Goal: Task Accomplishment & Management: Manage account settings

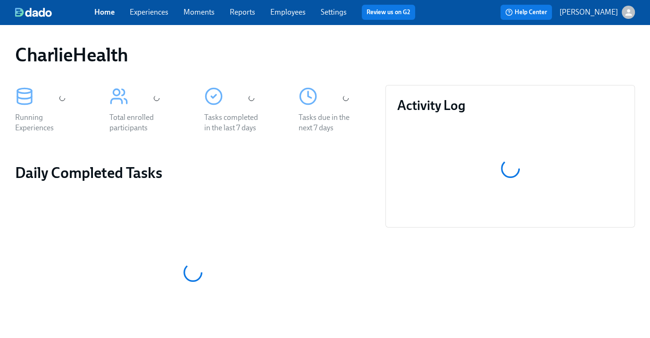
click at [155, 14] on link "Experiences" at bounding box center [149, 12] width 39 height 9
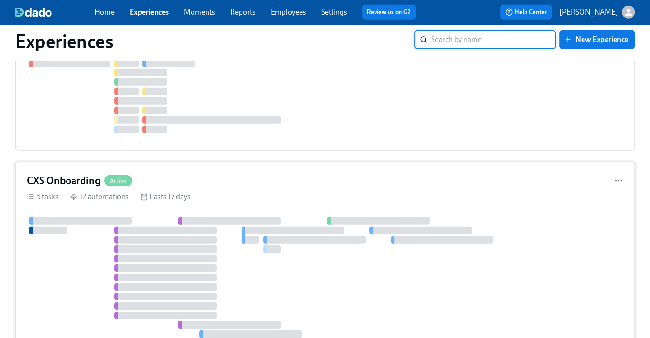
scroll to position [2444, 0]
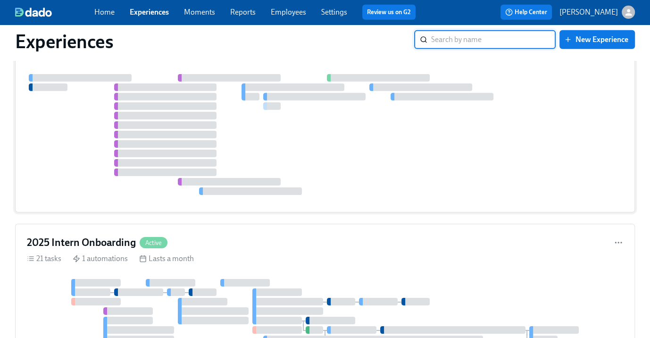
click at [246, 110] on div at bounding box center [325, 134] width 596 height 121
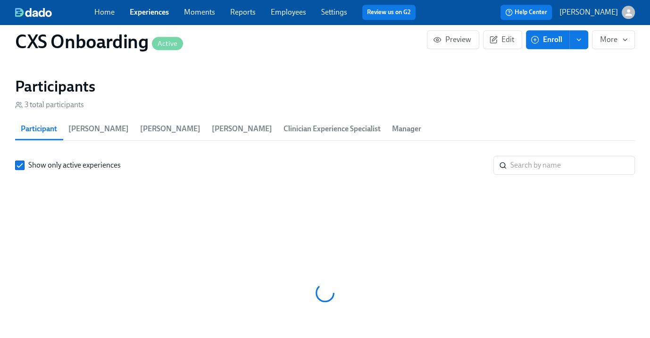
scroll to position [0, 1338]
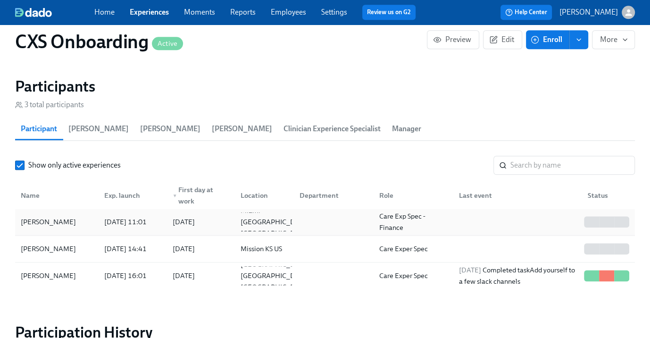
click at [65, 221] on div "[PERSON_NAME]" at bounding box center [48, 221] width 63 height 11
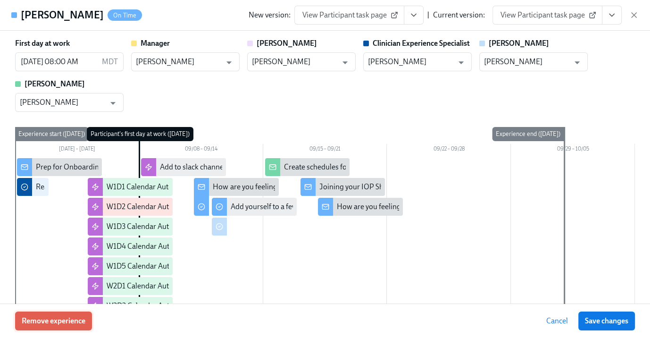
click at [72, 327] on button "Remove experience" at bounding box center [53, 320] width 77 height 19
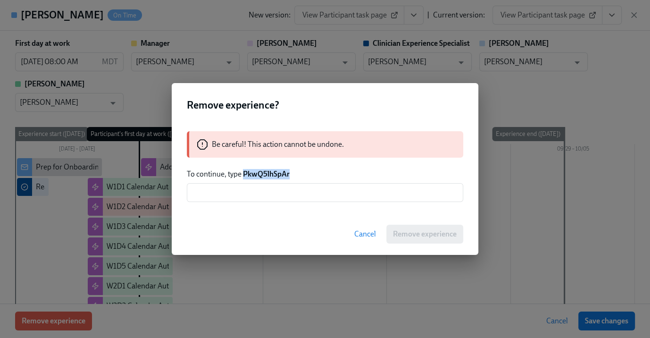
drag, startPoint x: 244, startPoint y: 173, endPoint x: 297, endPoint y: 173, distance: 53.3
click at [297, 173] on p "To continue, type PkwQ5lhSpAr" at bounding box center [325, 174] width 277 height 10
copy strong "PkwQ5lhSpAr"
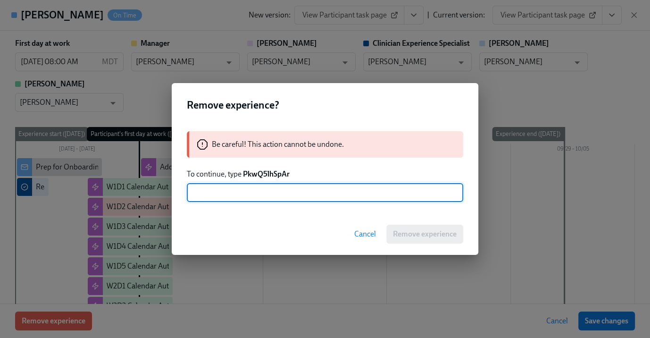
click at [267, 192] on input "text" at bounding box center [325, 192] width 277 height 19
paste input "PkwQ5lhSpAr"
type input "PkwQ5lhSpAr"
click at [433, 235] on span "Remove experience" at bounding box center [425, 233] width 64 height 9
